Goal: Transaction & Acquisition: Purchase product/service

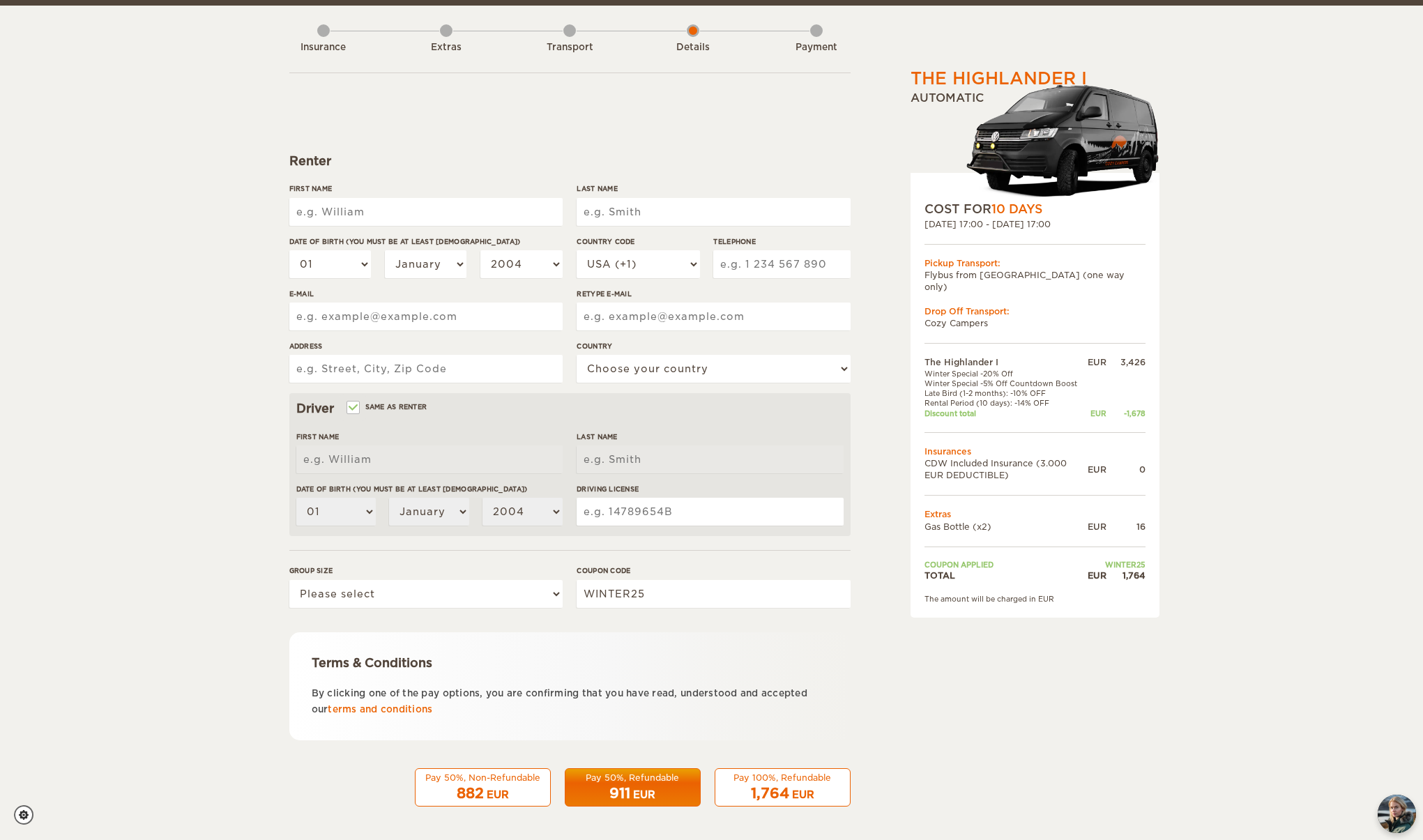
scroll to position [64, 0]
click at [570, 35] on div "Transport" at bounding box center [570, 45] width 13 height 56
click at [571, 32] on div "Transport" at bounding box center [570, 45] width 13 height 56
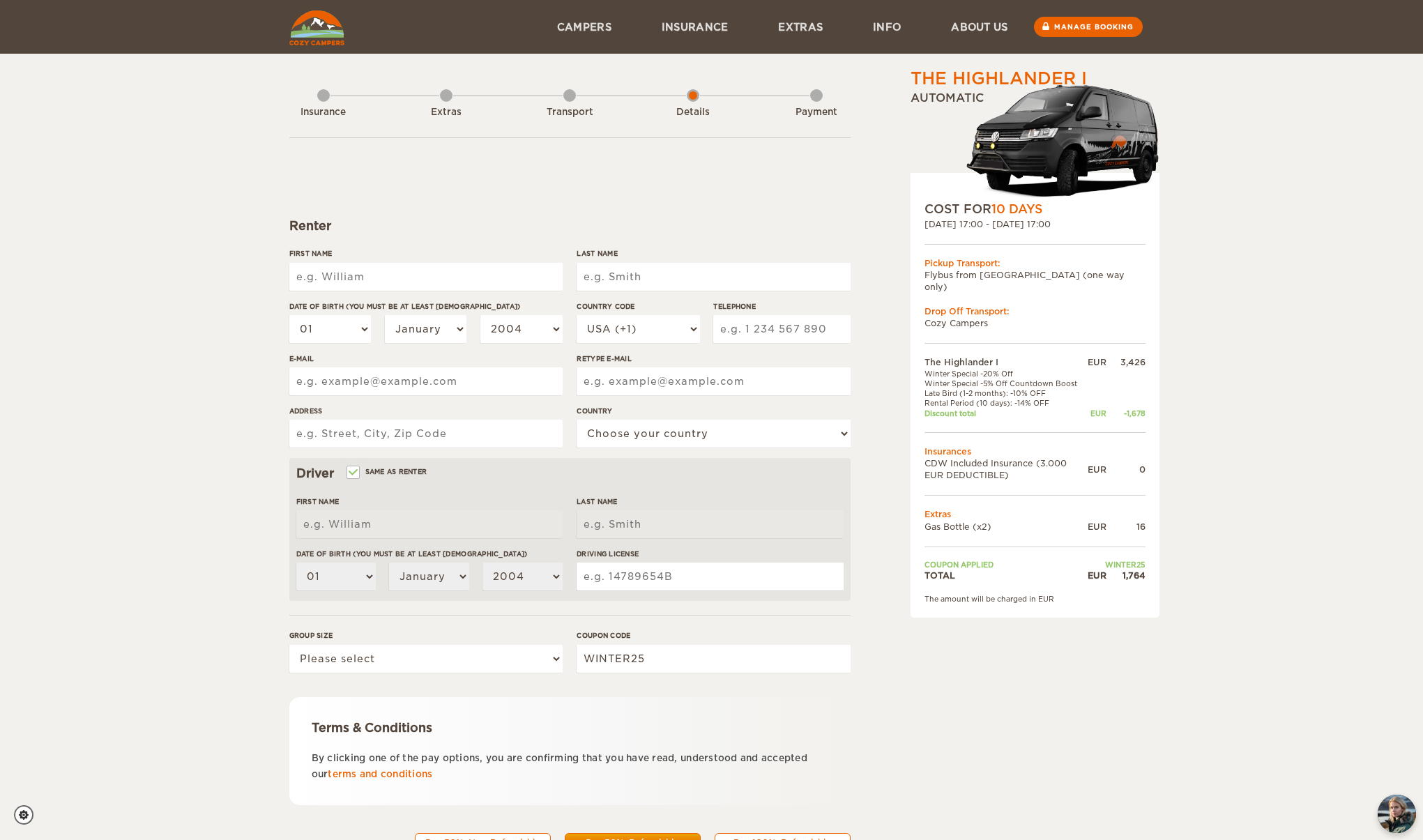
scroll to position [0, 0]
click at [440, 102] on div "Extras" at bounding box center [447, 110] width 13 height 56
click at [447, 99] on div "Extras" at bounding box center [447, 110] width 13 height 56
type input "[PERSON_NAME]"
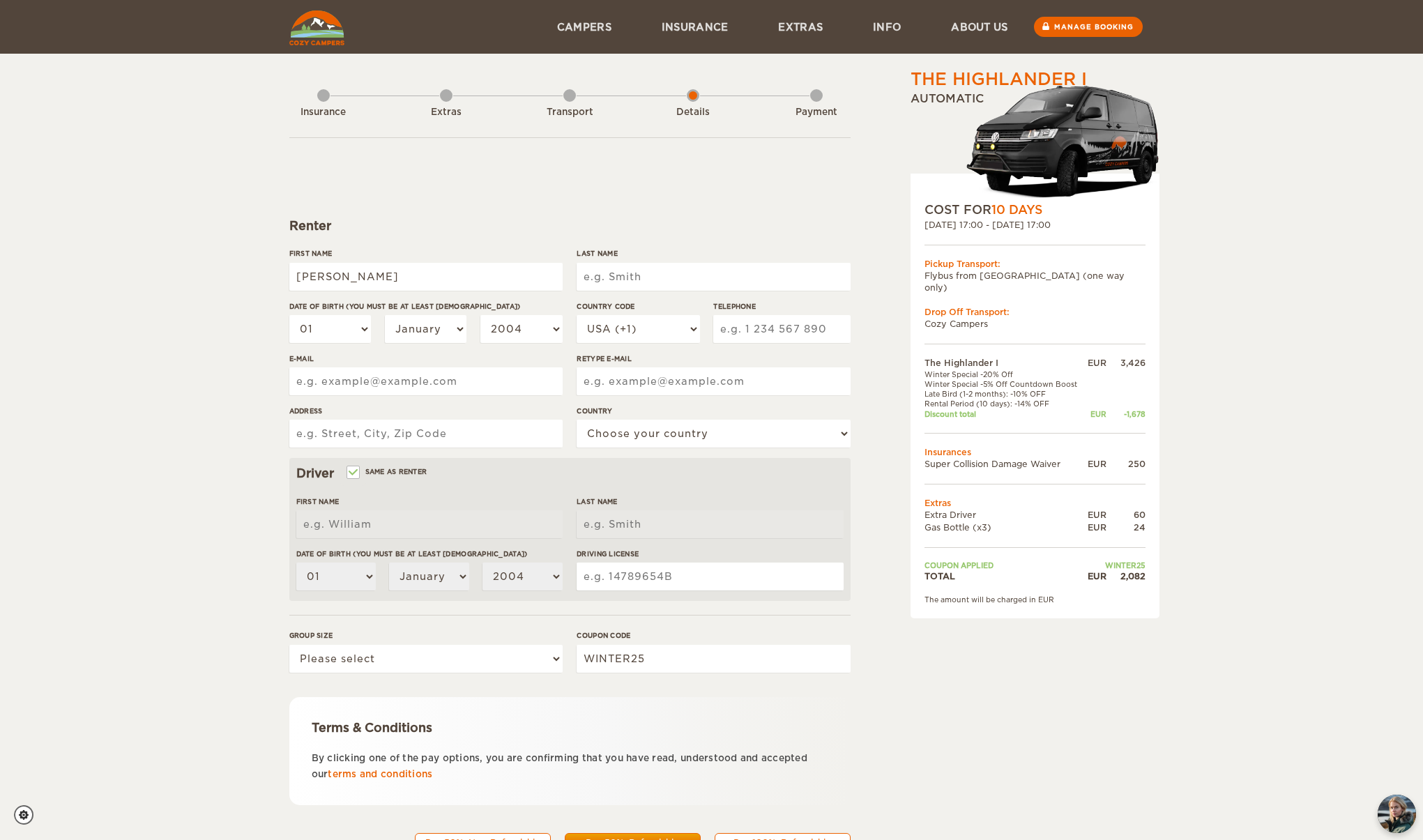
type input "[PERSON_NAME]"
type input "Schnurpfeil"
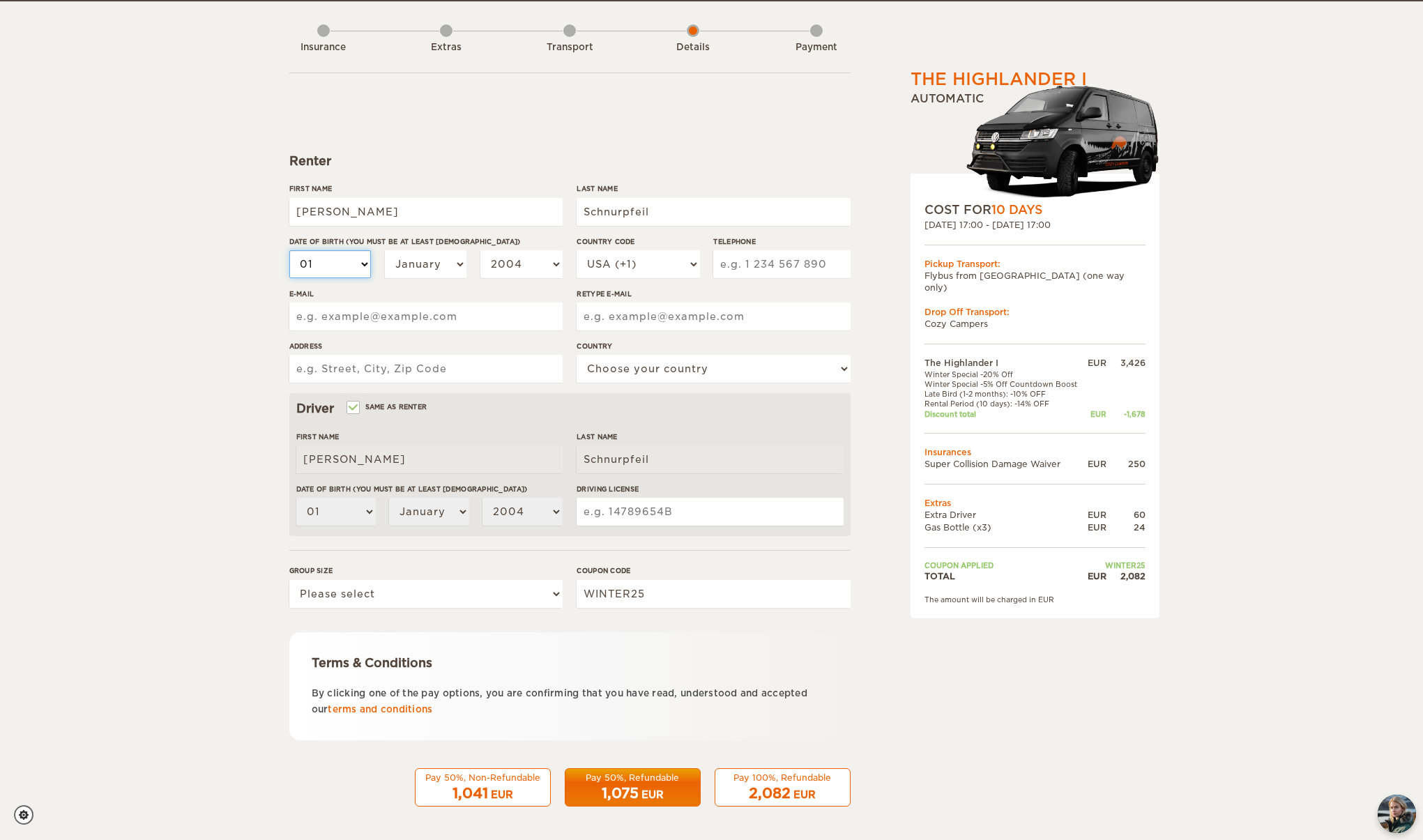
scroll to position [64, 0]
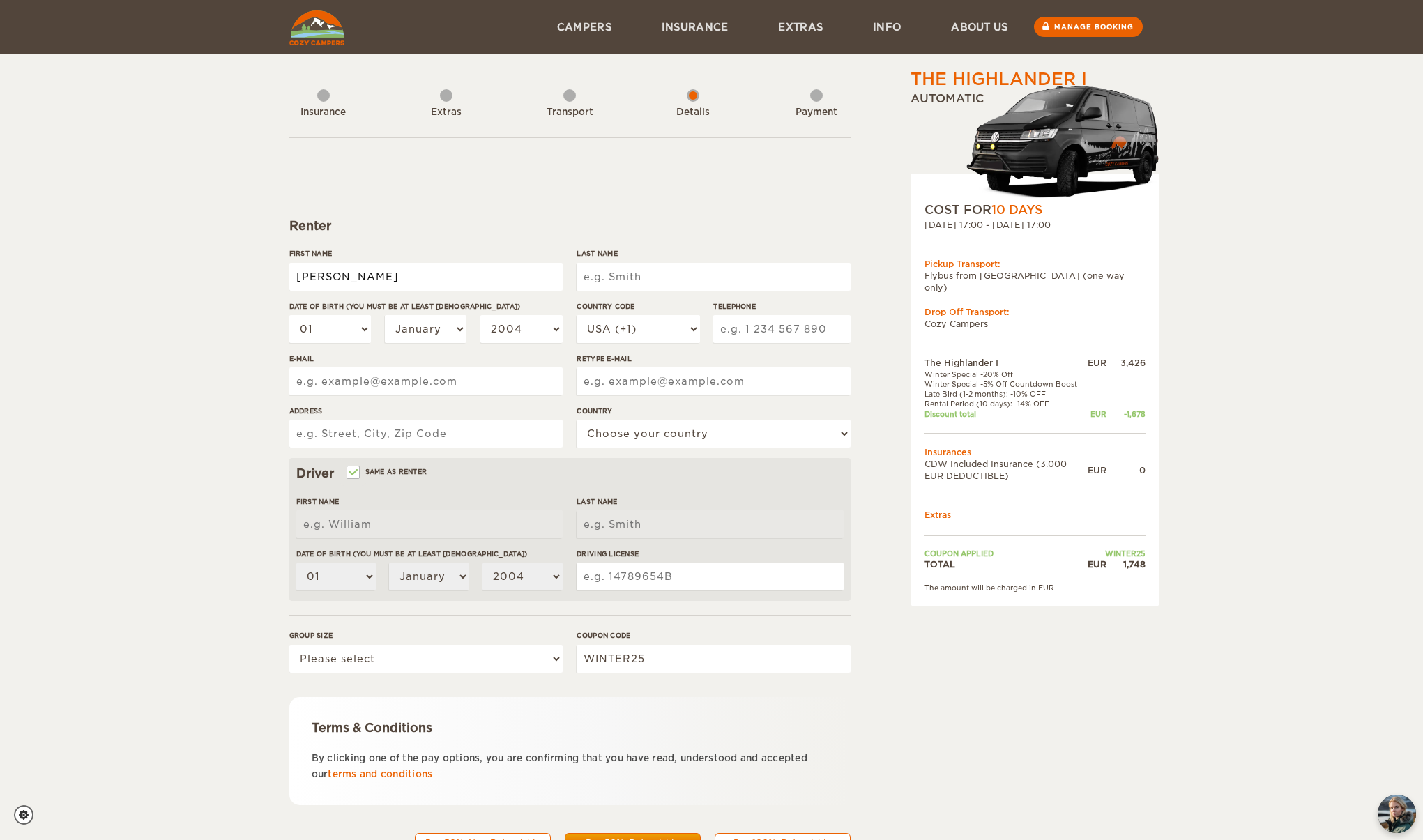
type input "Udo"
type input "Schnurpfeil"
select select "22"
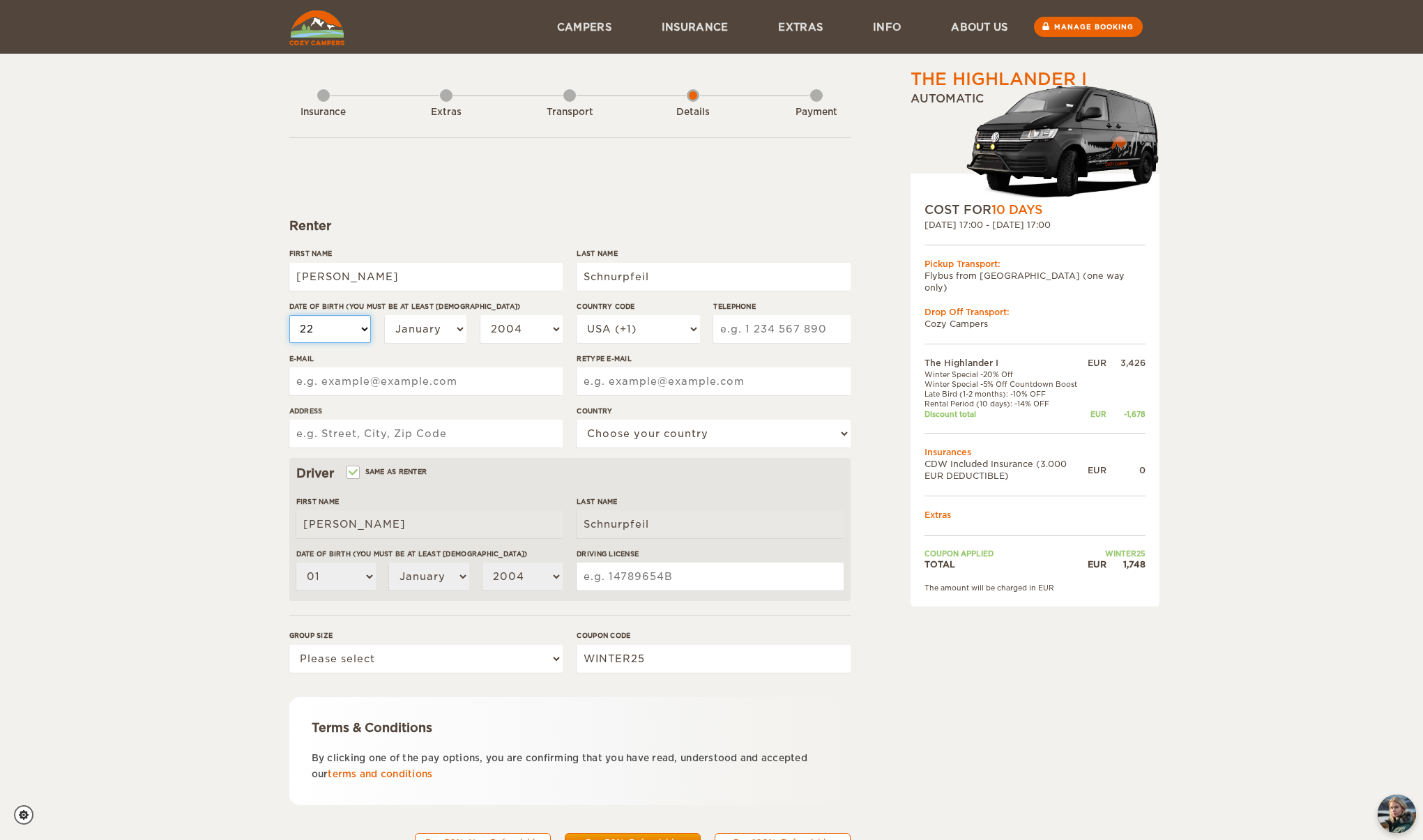
select select "22"
select select "1971"
select select "49"
type input "1749784746"
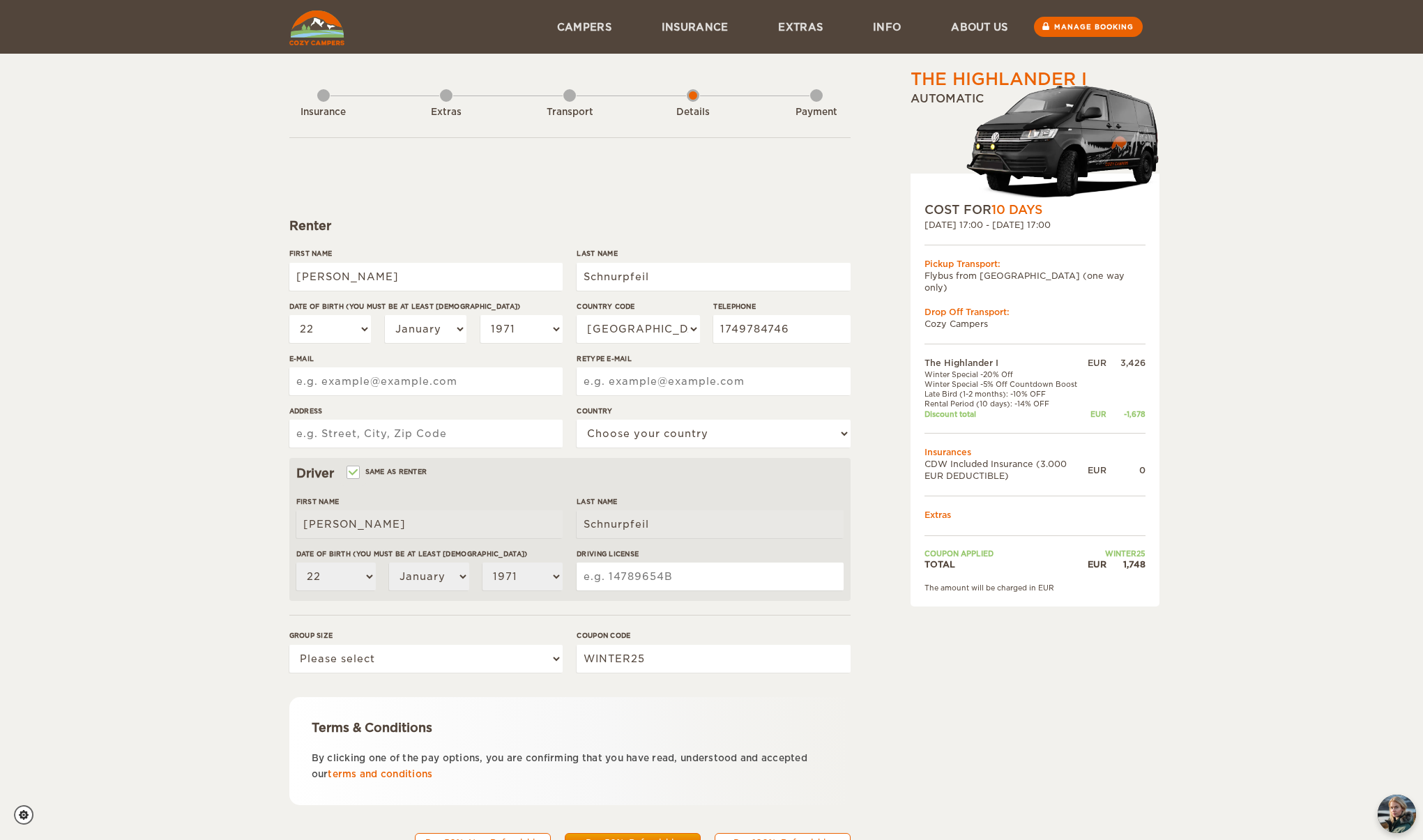
click at [426, 375] on input "E-mail" at bounding box center [426, 381] width 274 height 28
paste input "cozycampers"
type input "cozycampers@schnurpfeil.de"
paste input "cozycampers"
type input "cozycampers@schnurpfeil.de"
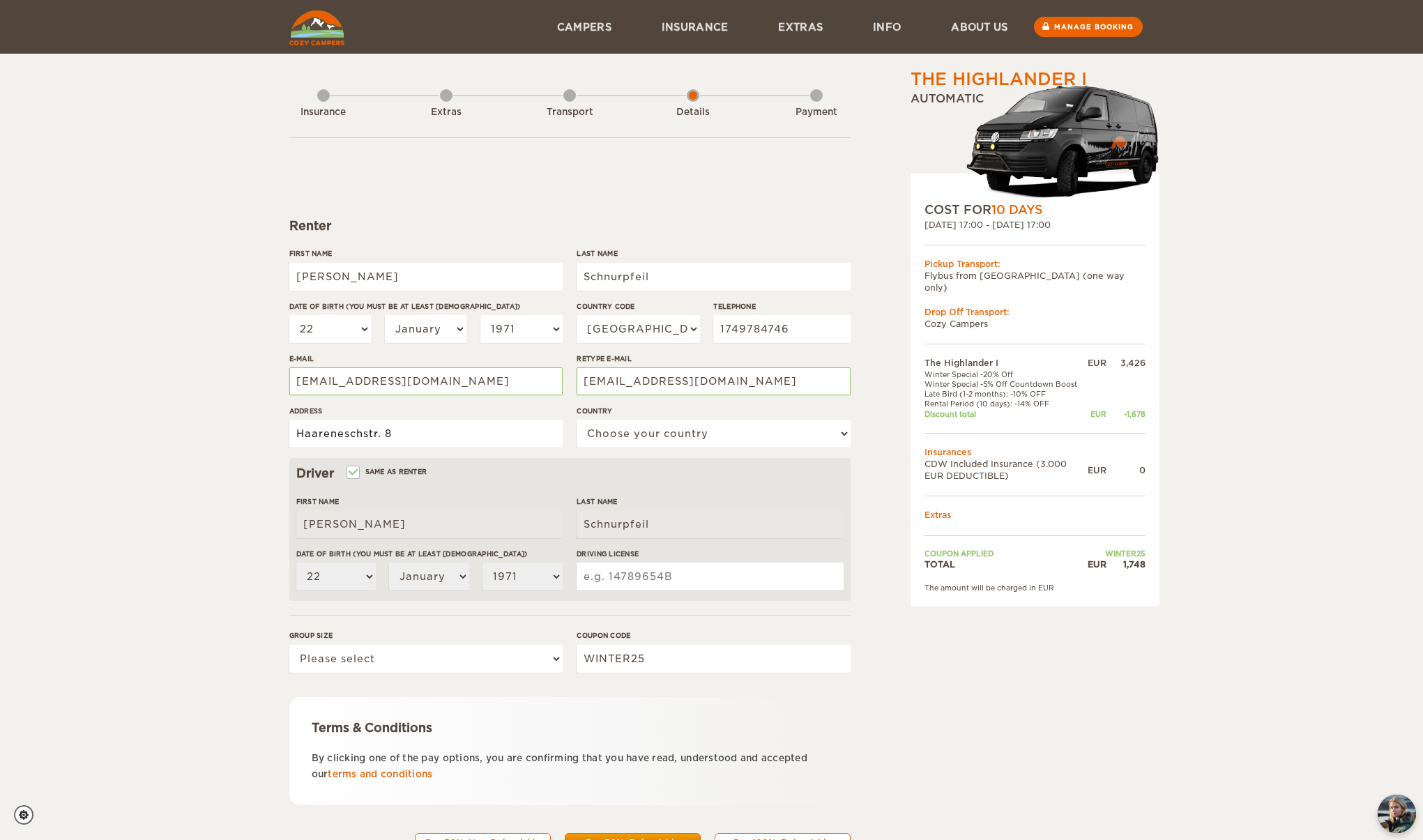
type input "Haareneschstr. 8"
select select "77"
click at [449, 438] on input "Haareneschstr. 8" at bounding box center [426, 434] width 274 height 28
type input "Haareneschstr. 8, 26121 Oldenburg"
click at [238, 481] on div "The Highlander I Expand Collapse Total 1,748 EUR Automatic COST FOR 10 Days 14.…" at bounding box center [711, 453] width 1423 height 906
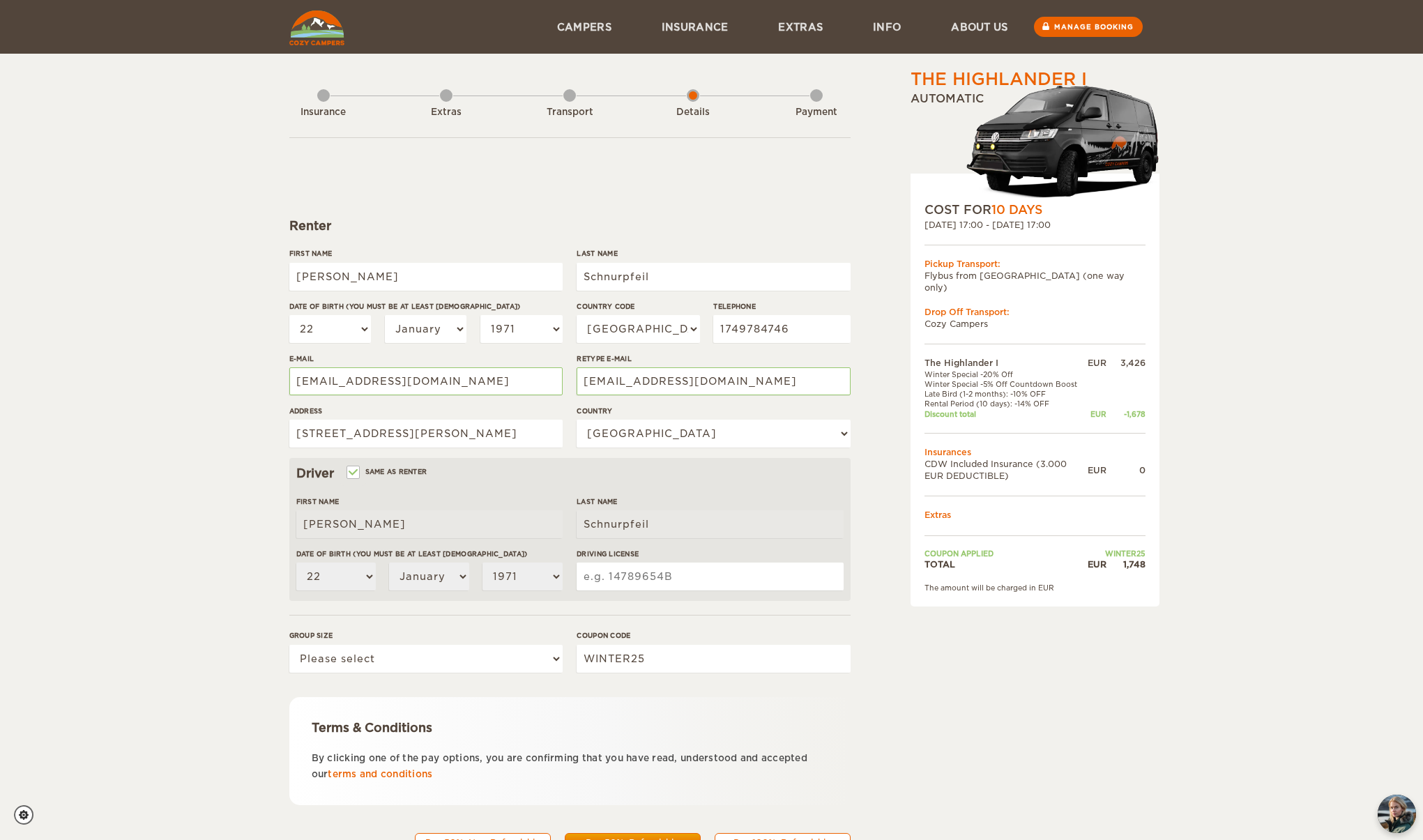
click at [656, 576] on input "Driving License" at bounding box center [709, 577] width 266 height 28
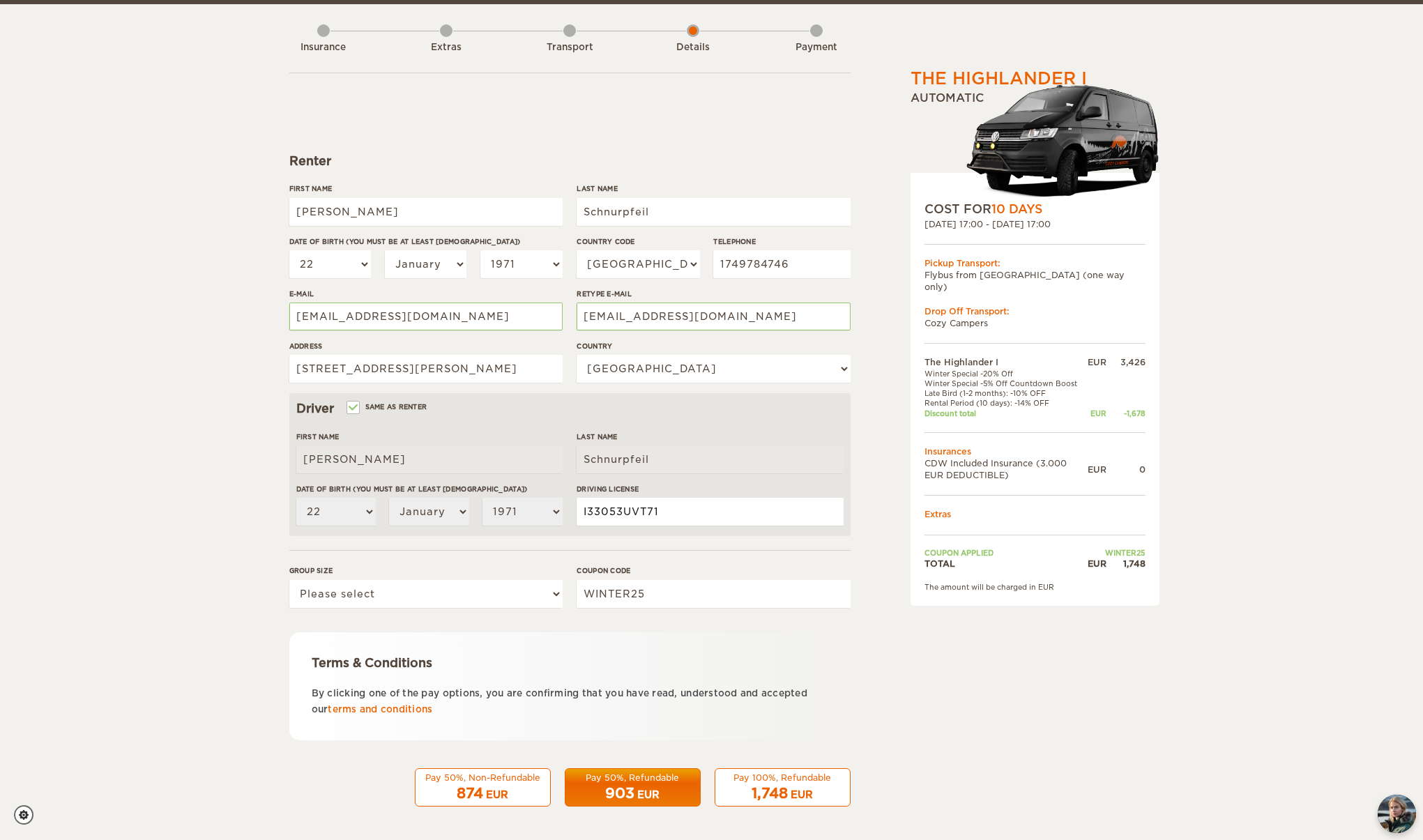
scroll to position [64, 0]
type input "I33053UVT71"
select select "2"
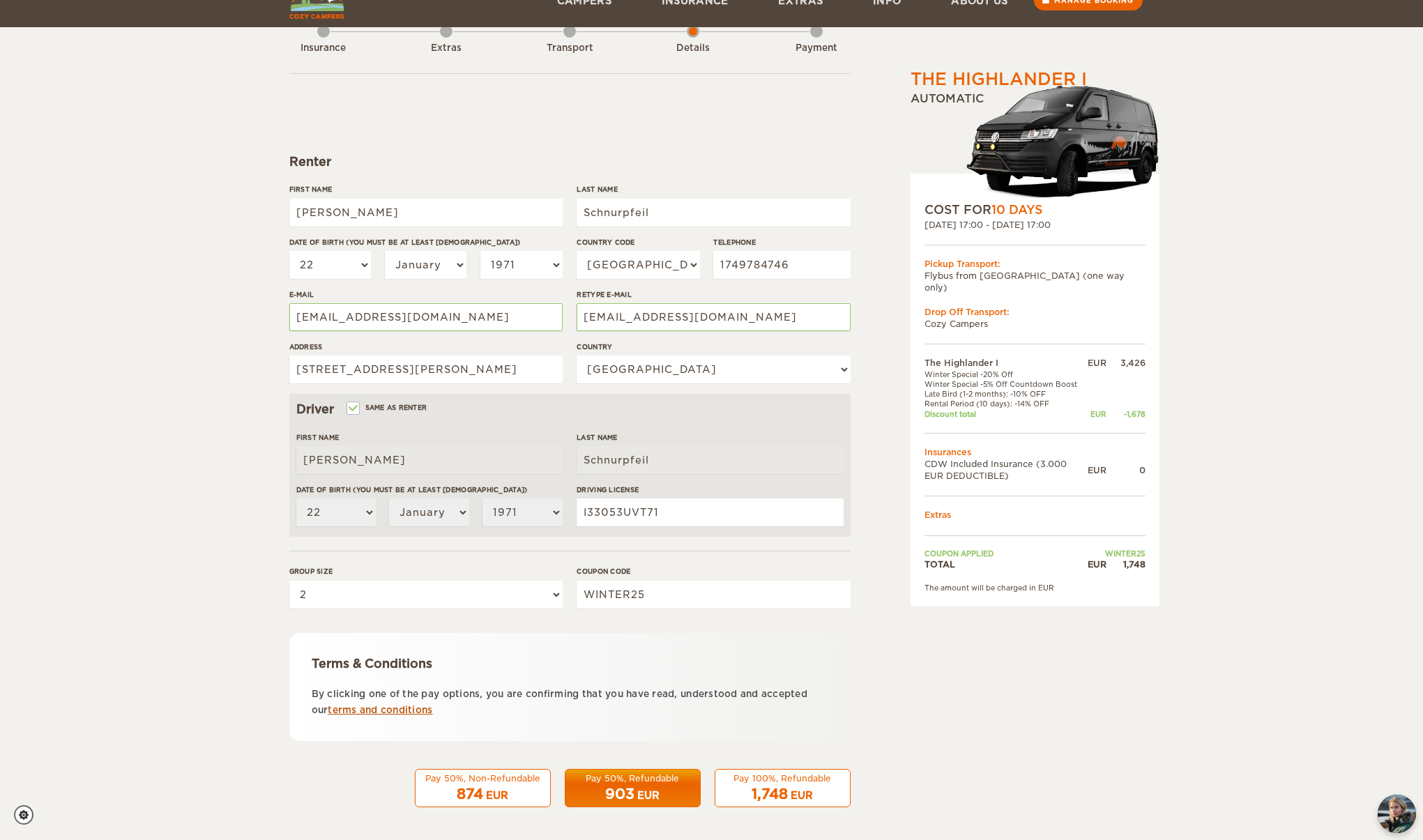
click at [392, 711] on link "terms and conditions" at bounding box center [380, 710] width 105 height 10
click at [804, 785] on div "1,748 EUR" at bounding box center [783, 795] width 118 height 20
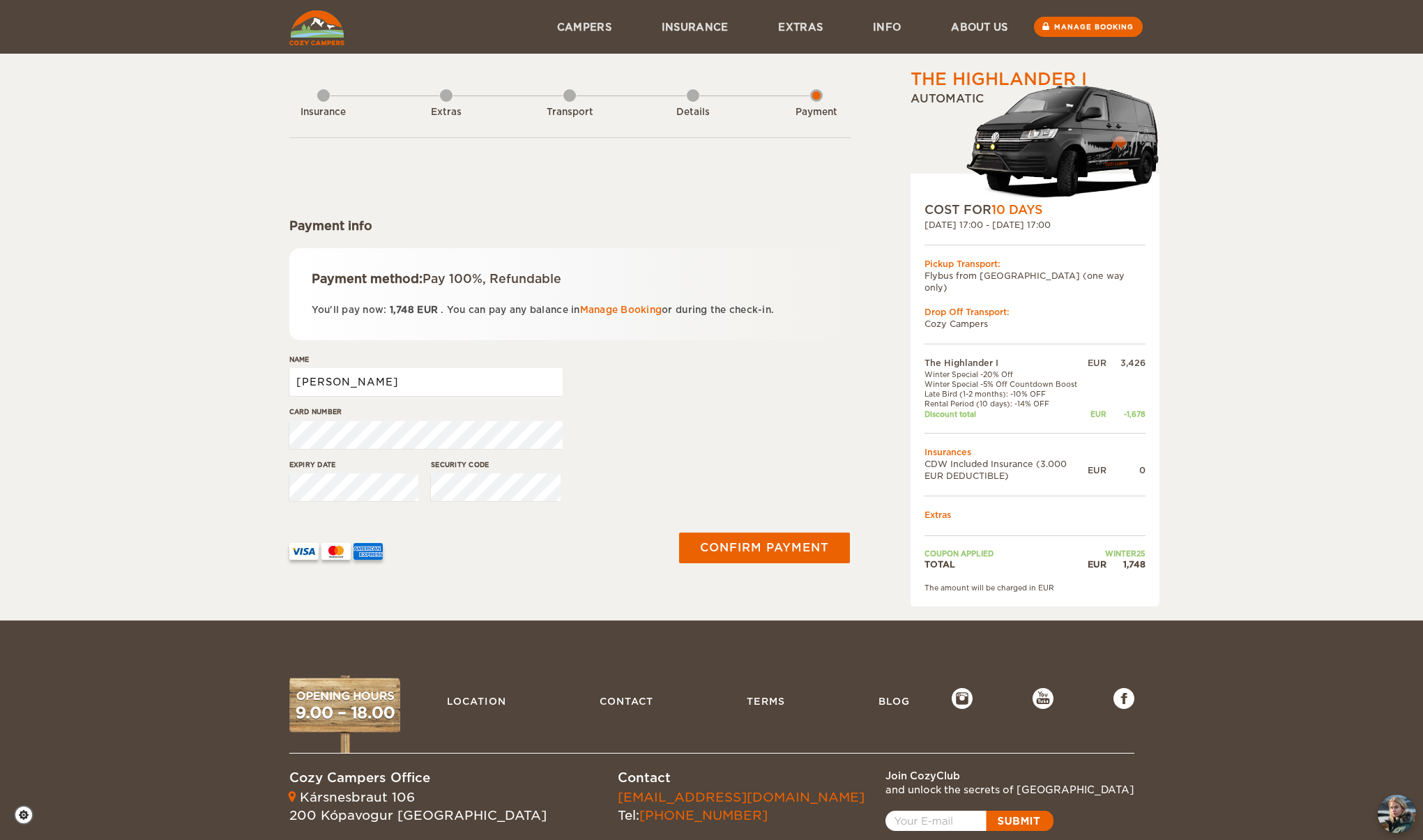
click at [395, 382] on input "[PERSON_NAME]" at bounding box center [426, 382] width 274 height 28
type input "Udo Schnurpfeil"
click at [733, 543] on button "Confirm payment" at bounding box center [764, 548] width 176 height 31
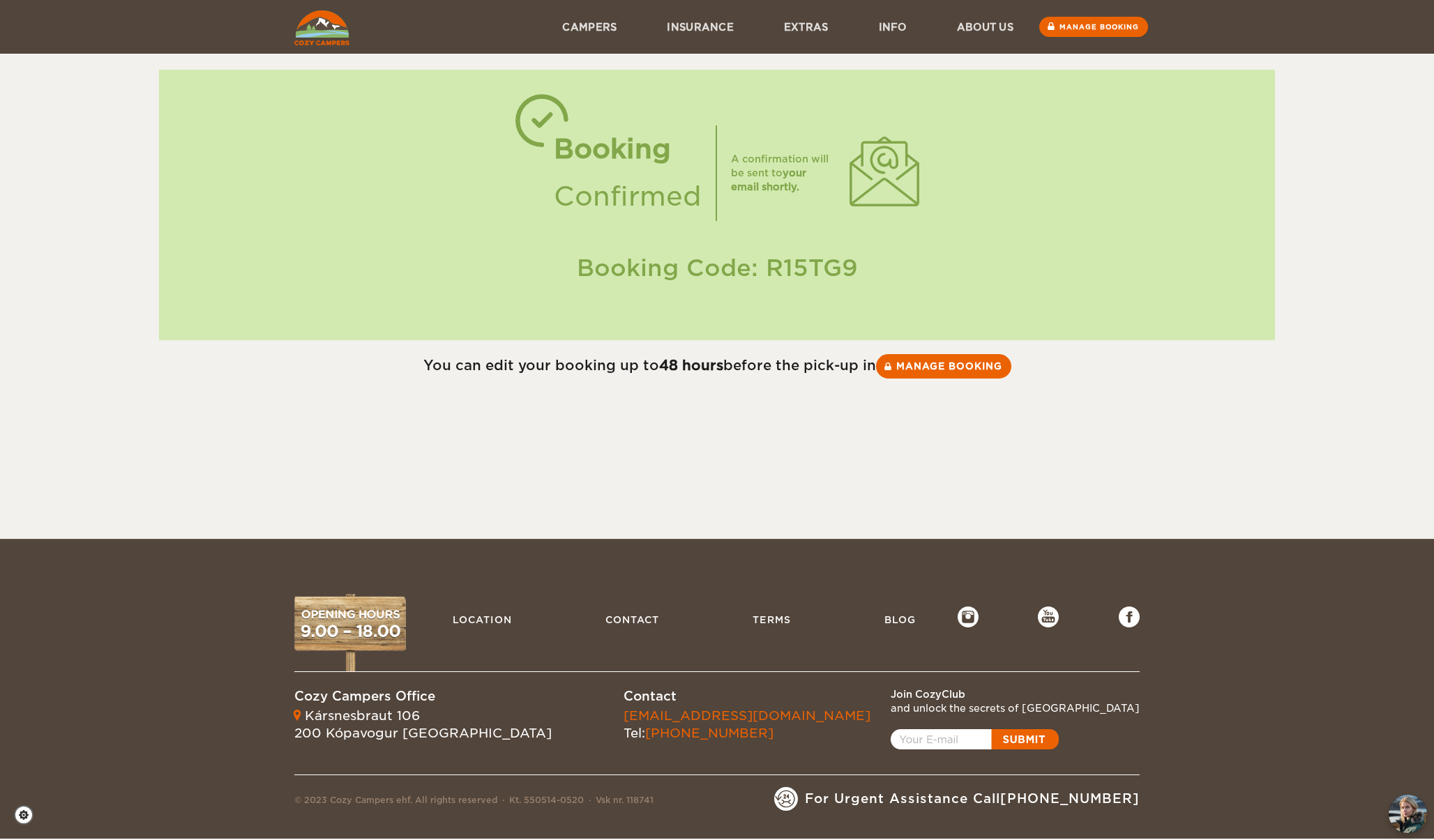
click at [944, 380] on div "You can edit your booking up to 48 hours before the pick-up in Manage booking" at bounding box center [717, 363] width 1434 height 45
click at [950, 369] on link "Manage booking" at bounding box center [943, 366] width 139 height 25
